Goal: Task Accomplishment & Management: Use online tool/utility

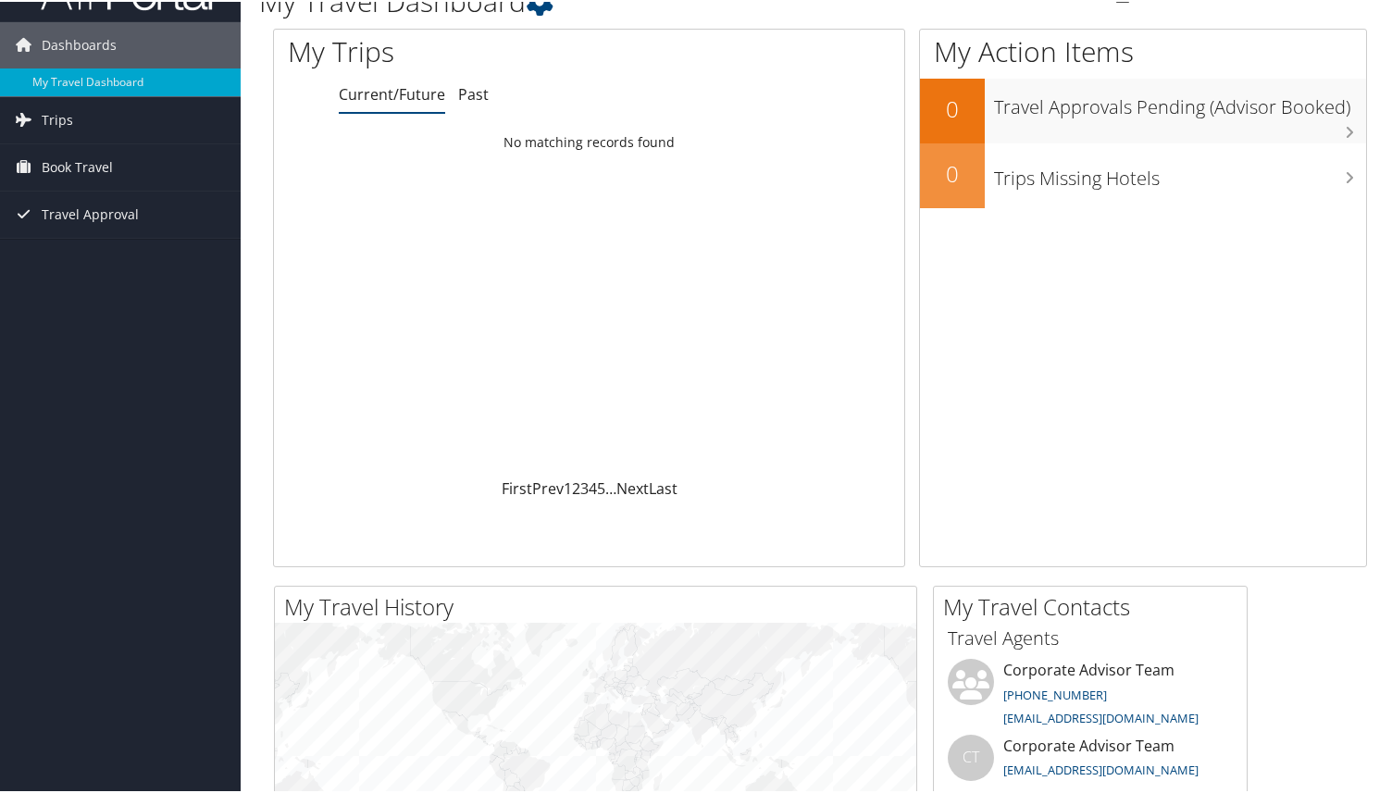
scroll to position [47, 0]
click at [466, 81] on link "Past" at bounding box center [473, 91] width 31 height 20
click at [390, 94] on link "Current/Future" at bounding box center [392, 91] width 106 height 20
click at [133, 120] on link "Trips" at bounding box center [120, 116] width 241 height 46
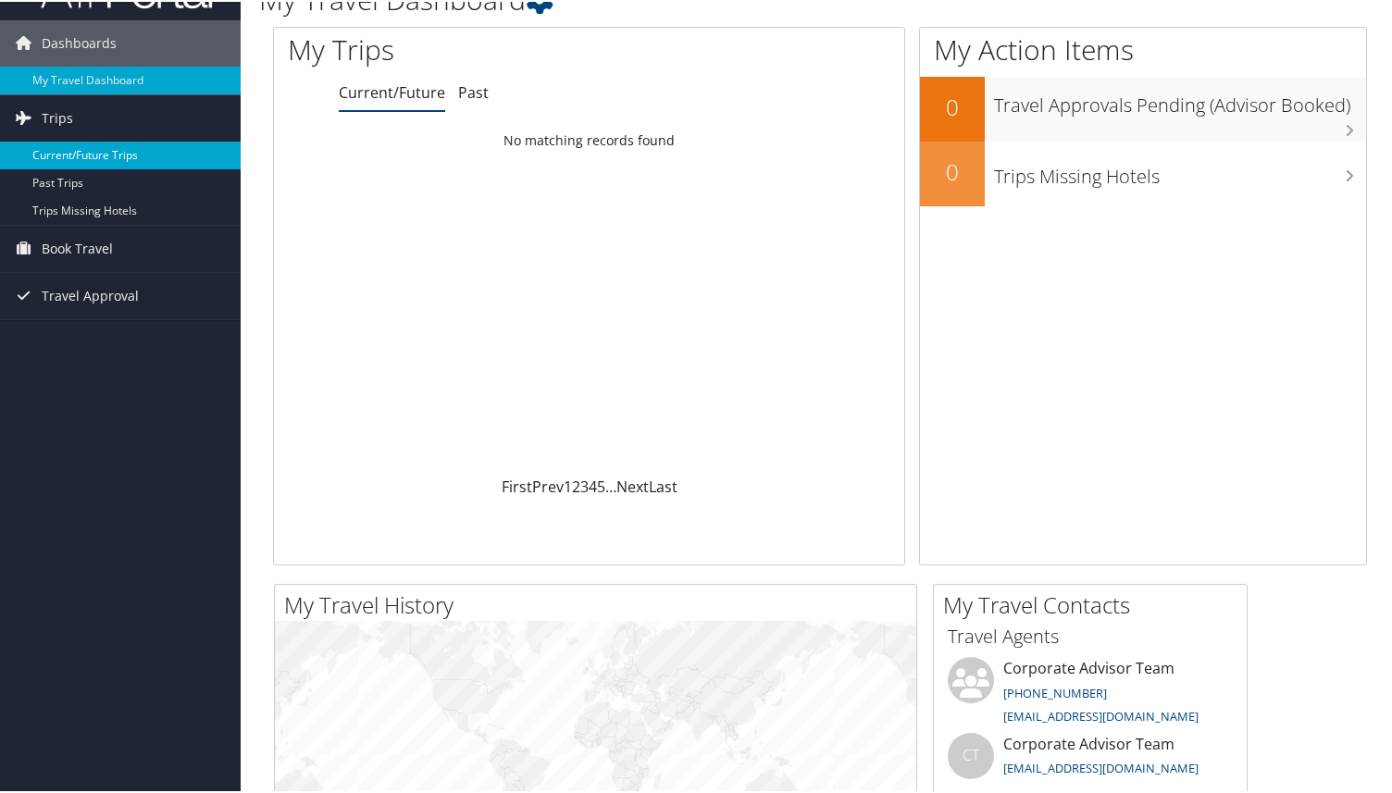
click at [125, 155] on link "Current/Future Trips" at bounding box center [120, 154] width 241 height 28
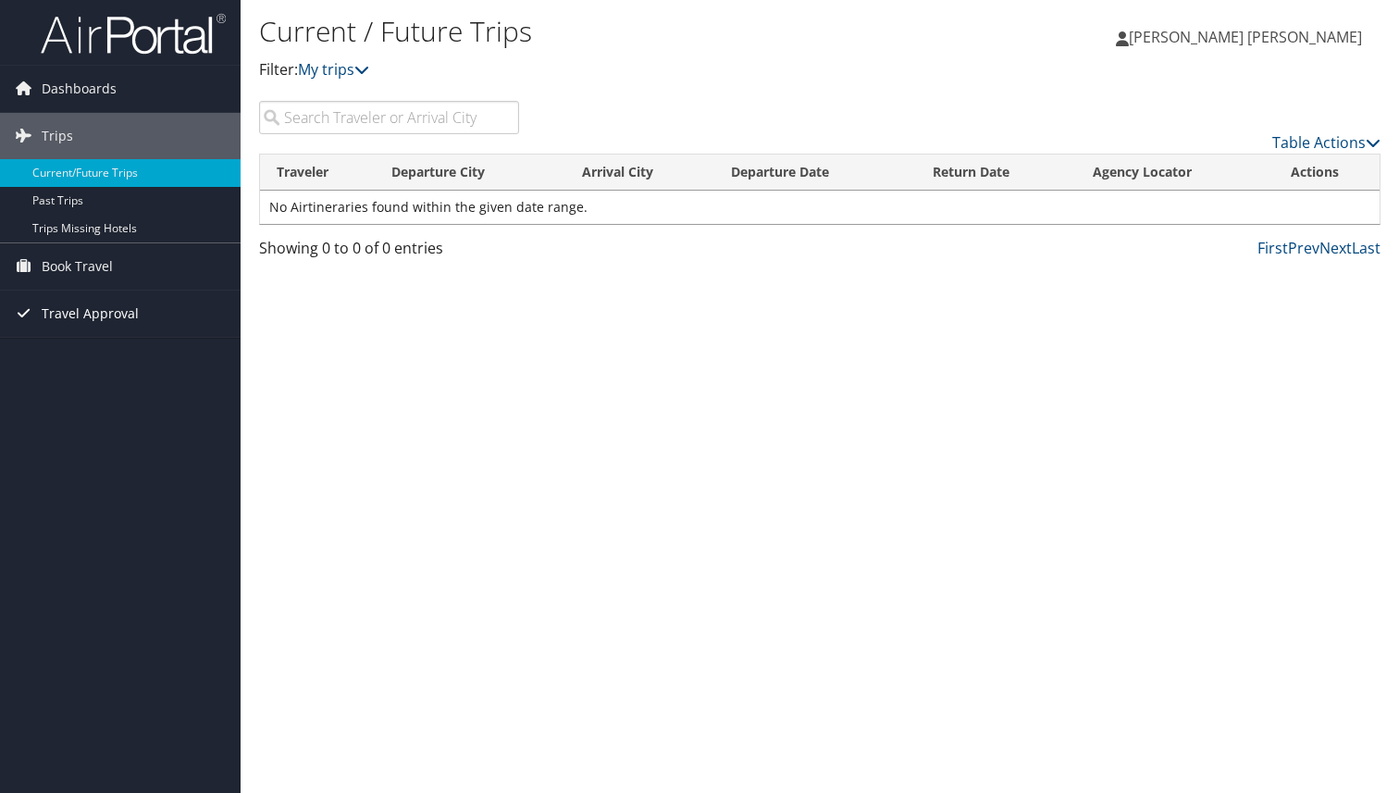
click at [153, 316] on link "Travel Approval" at bounding box center [120, 314] width 241 height 46
click at [148, 349] on link "Pending Trip Approvals" at bounding box center [120, 351] width 241 height 28
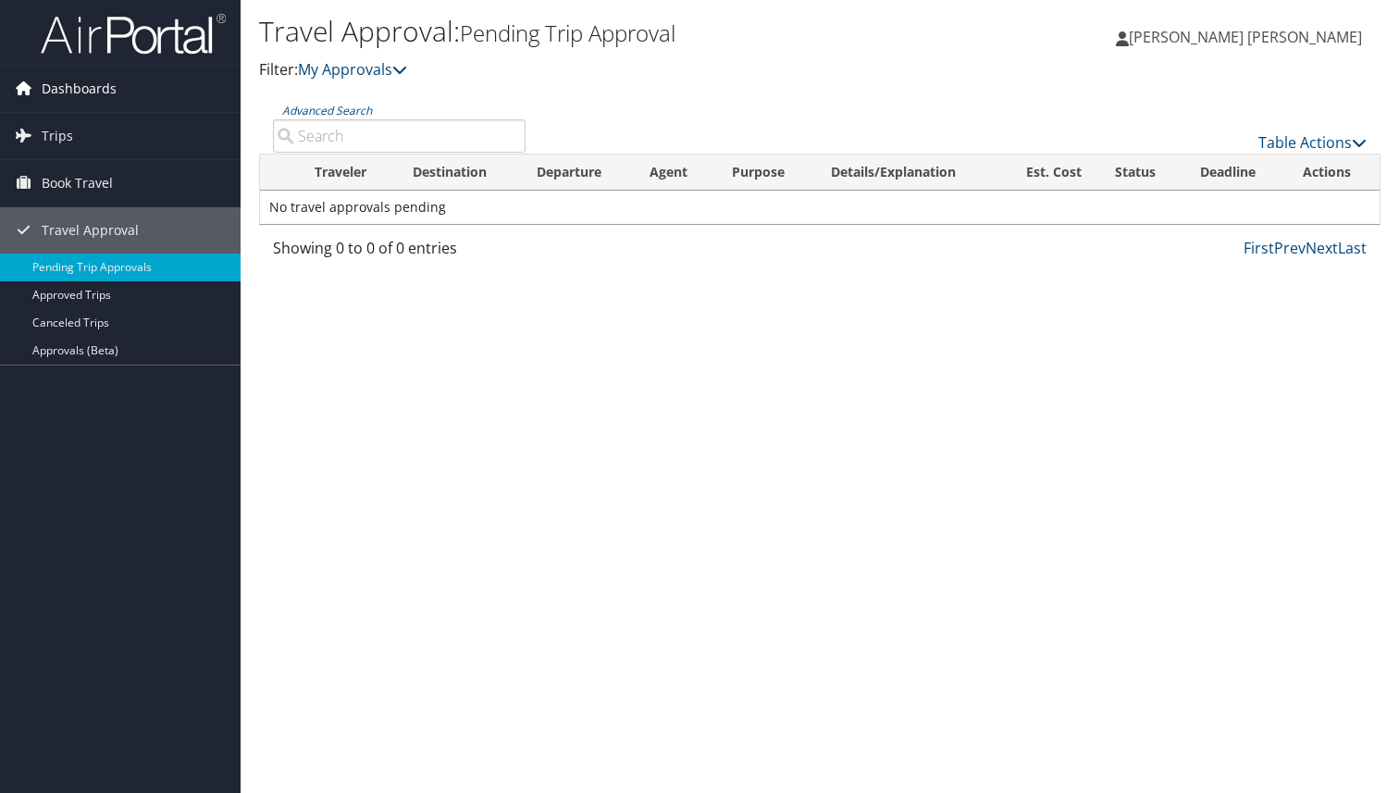
click at [156, 94] on link "Dashboards" at bounding box center [120, 89] width 241 height 46
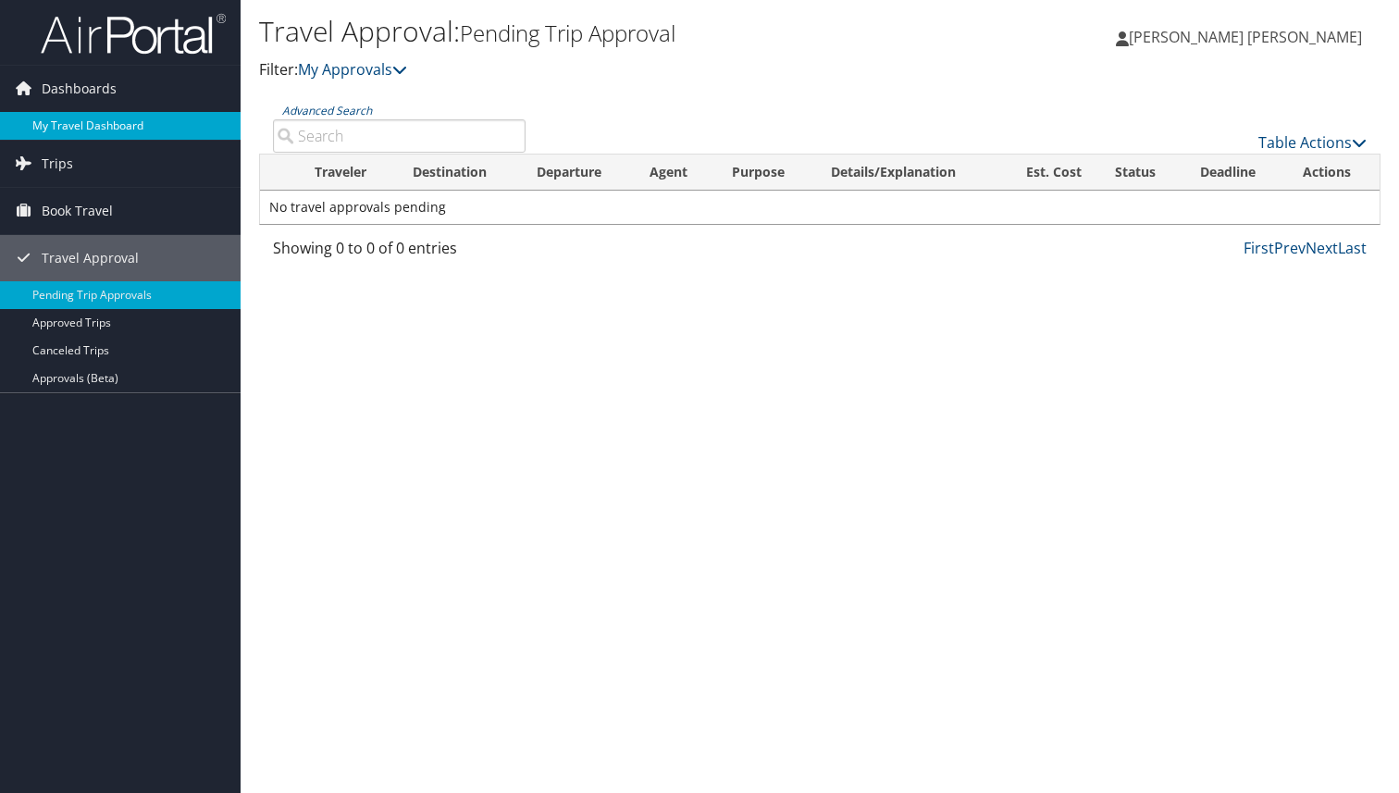
click at [130, 134] on link "My Travel Dashboard" at bounding box center [120, 126] width 241 height 28
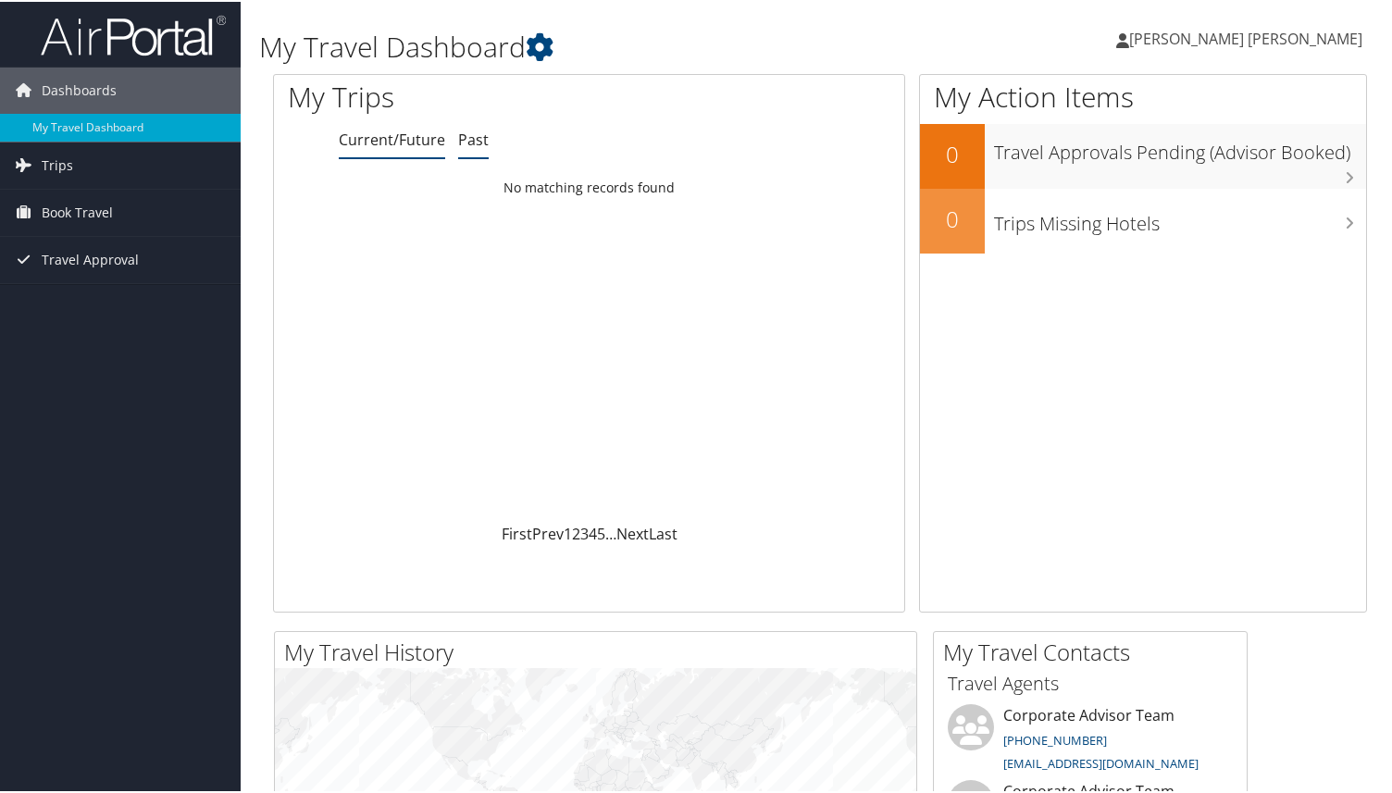
click at [464, 139] on link "Past" at bounding box center [473, 138] width 31 height 20
click at [382, 149] on li "Current/Future" at bounding box center [392, 138] width 106 height 33
click at [111, 210] on span "Book Travel" at bounding box center [77, 211] width 71 height 46
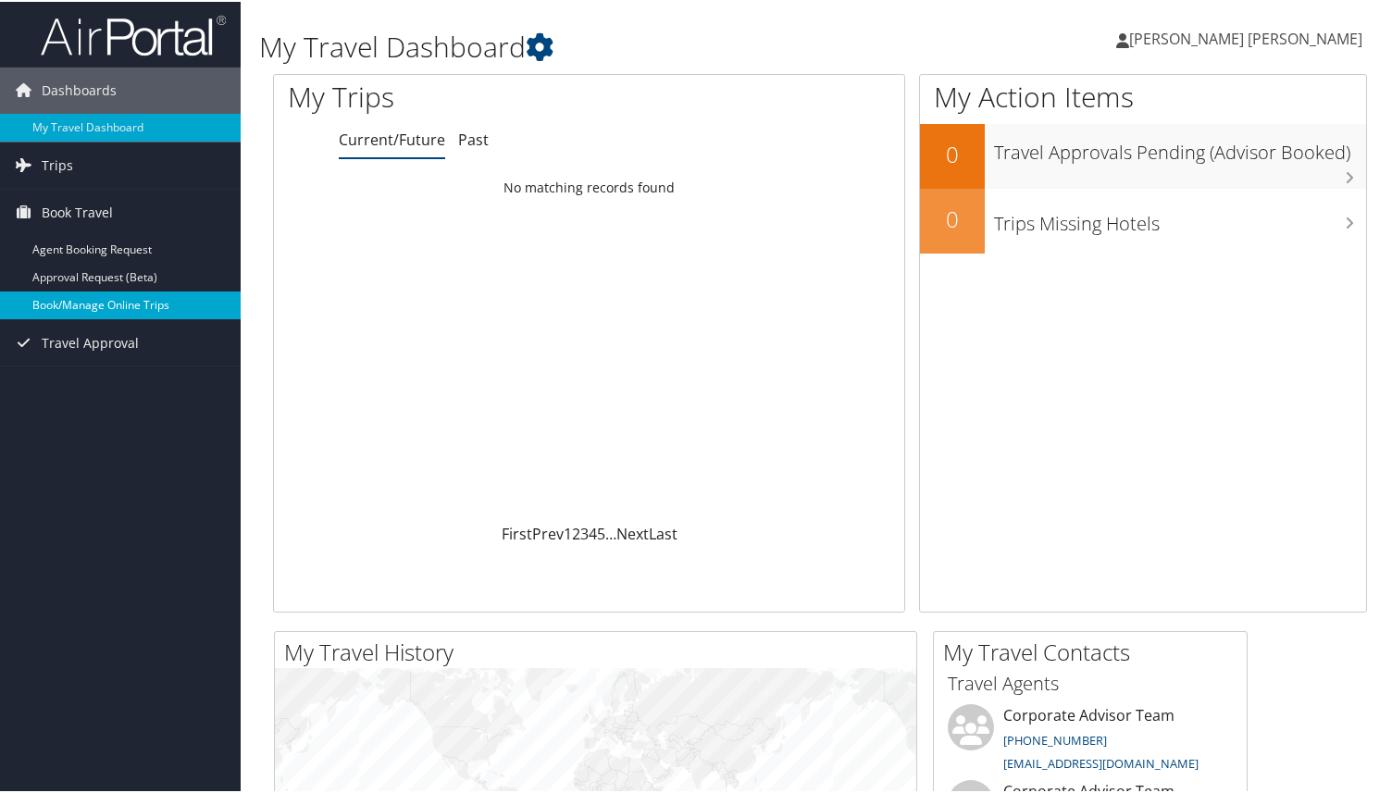
click at [96, 304] on link "Book/Manage Online Trips" at bounding box center [120, 304] width 241 height 28
